Goal: Information Seeking & Learning: Learn about a topic

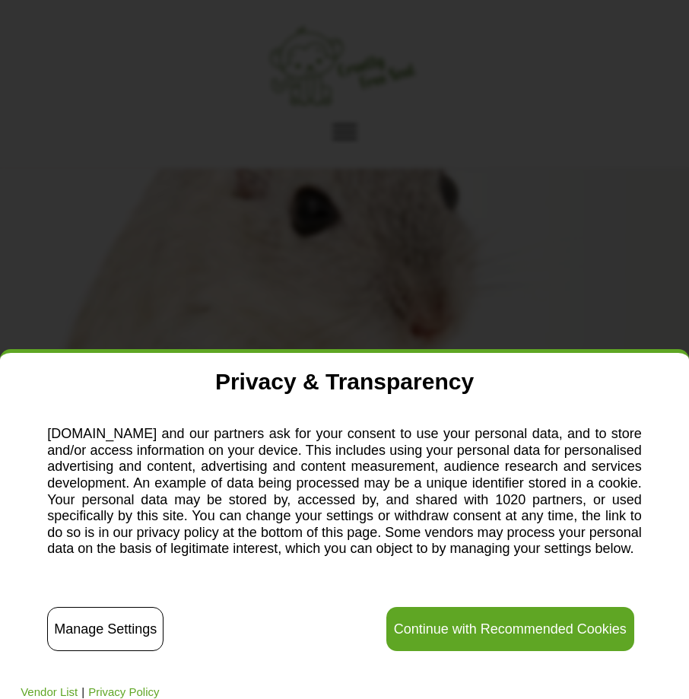
scroll to position [380, 0]
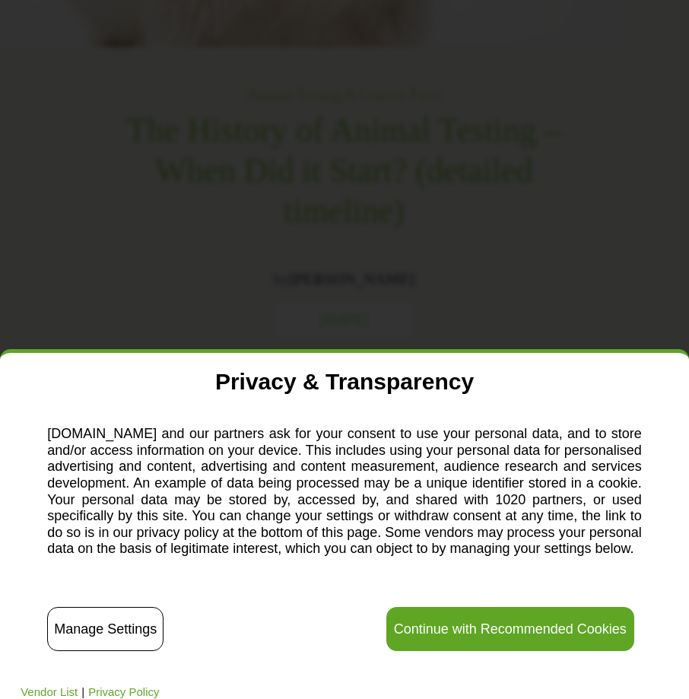
click at [554, 623] on button "Continue with Recommended Cookies" at bounding box center [510, 629] width 248 height 44
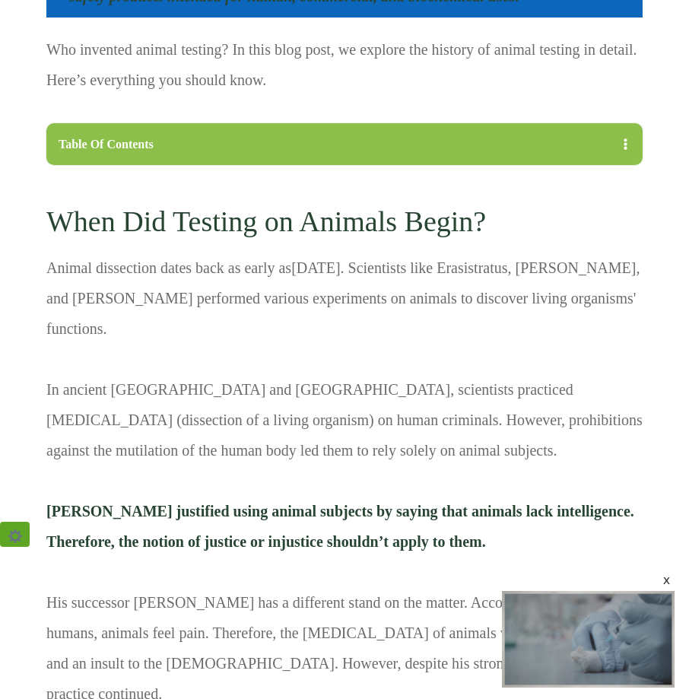
scroll to position [1520, 0]
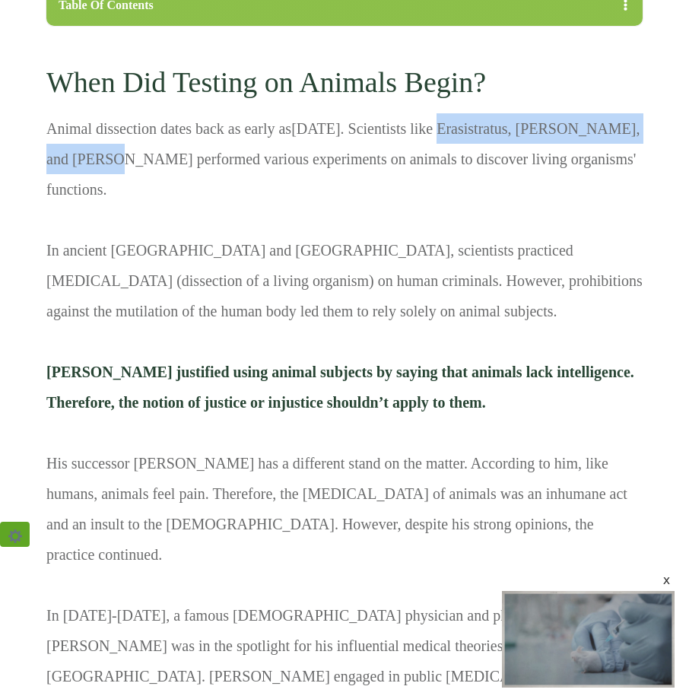
drag, startPoint x: 470, startPoint y: 127, endPoint x: 122, endPoint y: 169, distance: 350.7
click at [122, 169] on p "Animal dissection dates back as early as [DATE] . Scientists like Erasistratus,…" at bounding box center [344, 499] width 596 height 772
copy p "Erasistratus, [PERSON_NAME], and [PERSON_NAME]"
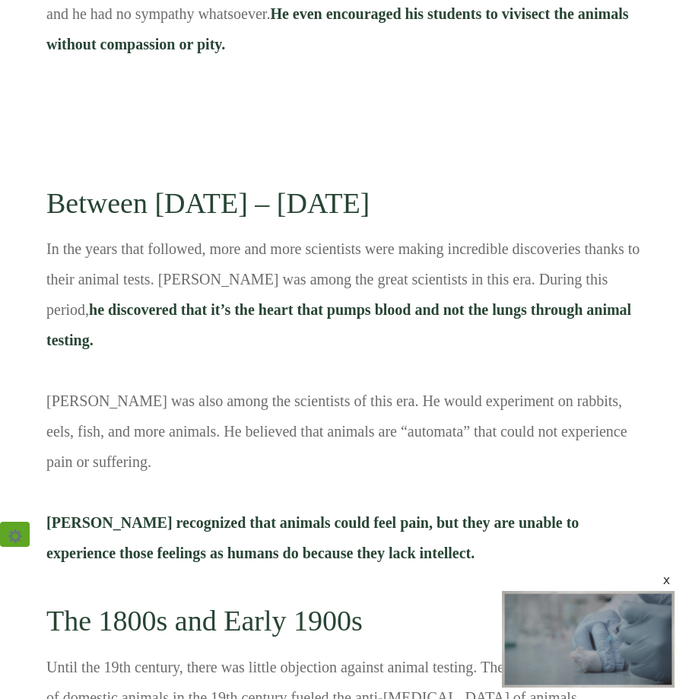
scroll to position [2357, 0]
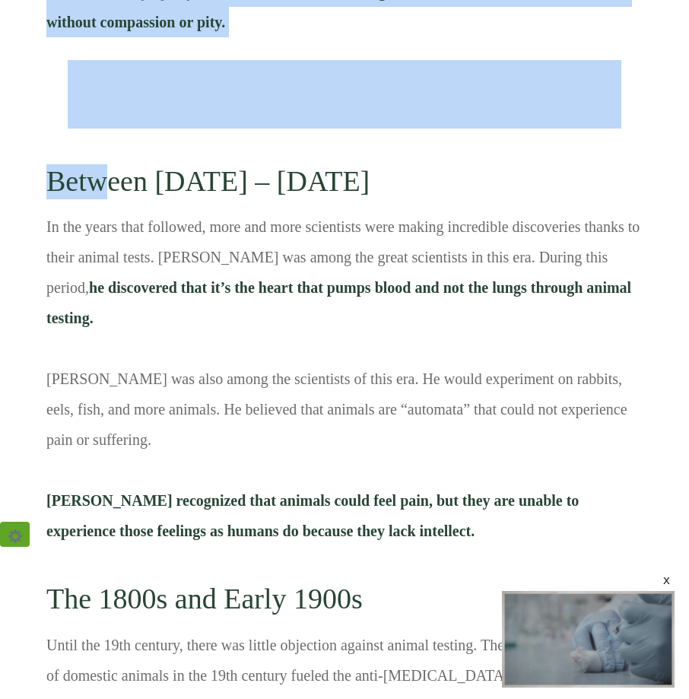
drag, startPoint x: 55, startPoint y: 81, endPoint x: 97, endPoint y: 74, distance: 42.4
drag, startPoint x: 97, startPoint y: 74, endPoint x: 49, endPoint y: 90, distance: 49.8
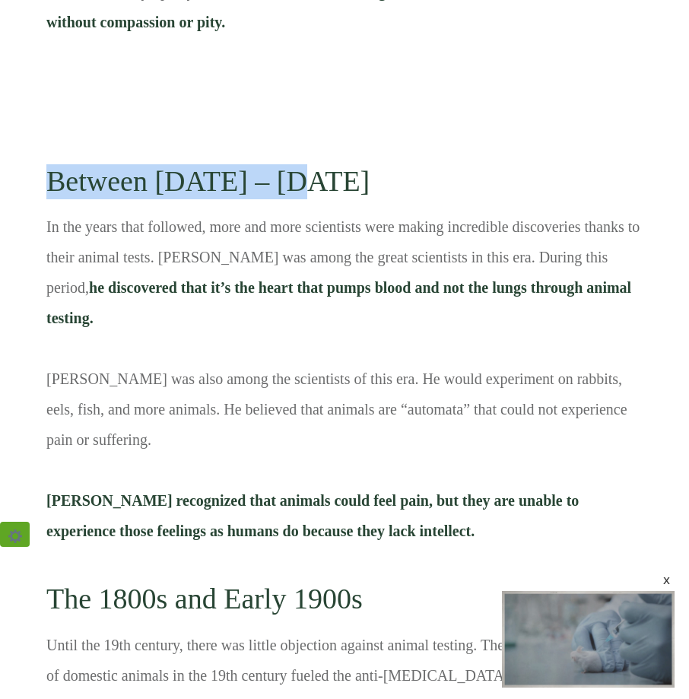
drag, startPoint x: 51, startPoint y: 86, endPoint x: 300, endPoint y: 84, distance: 248.6
click at [300, 141] on h2 "Between [DATE] – [DATE]" at bounding box center [344, 175] width 596 height 69
copy h2 "Between [DATE] – [DATE]"
